Goal: Navigation & Orientation: Go to known website

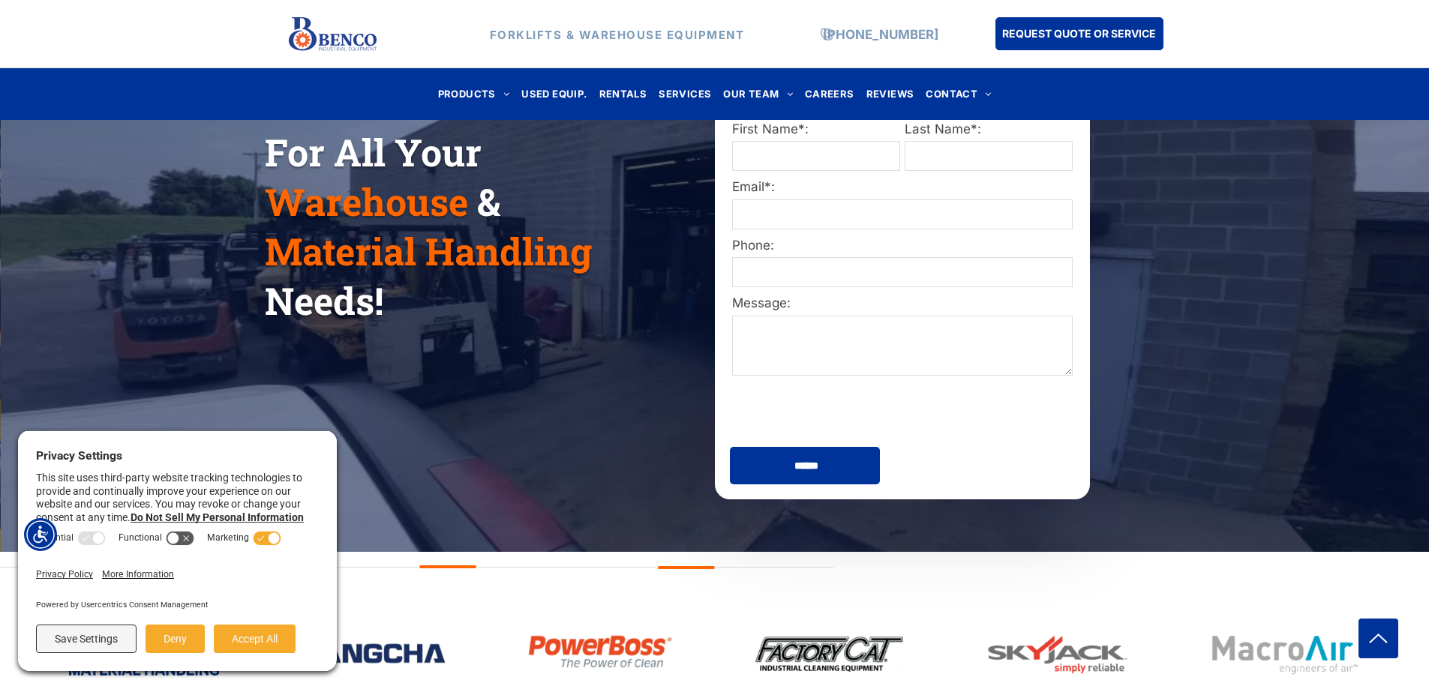
scroll to position [275, 0]
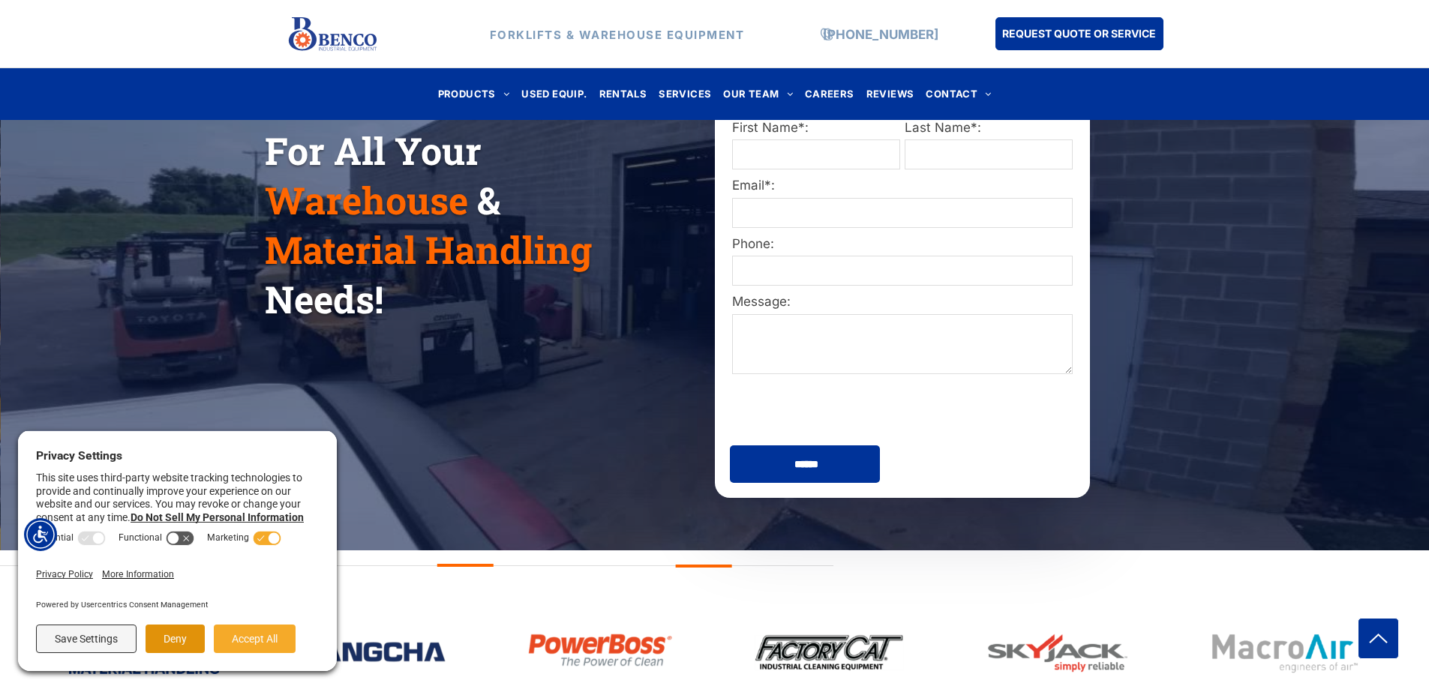
click at [170, 645] on button "Deny" at bounding box center [175, 639] width 59 height 29
